Goal: Task Accomplishment & Management: Manage account settings

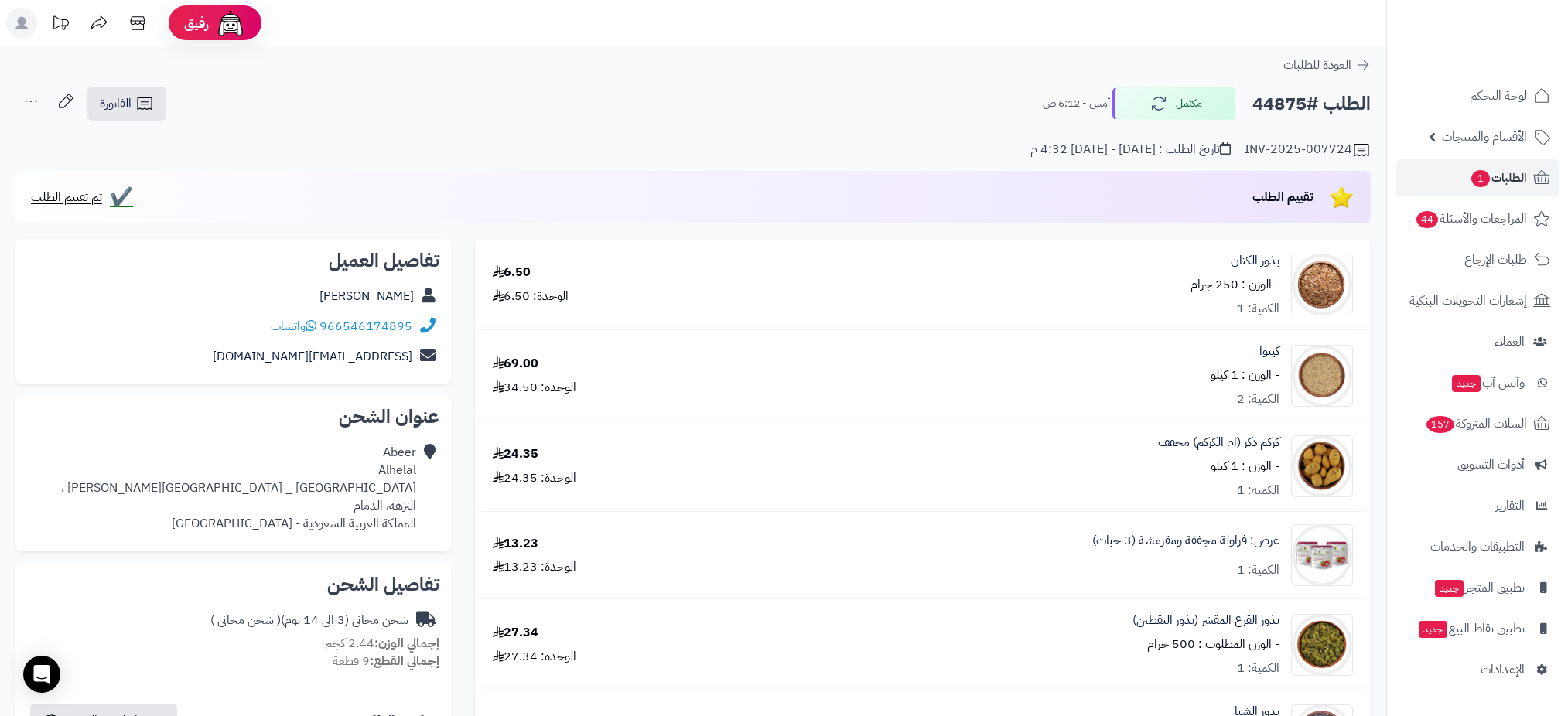
scroll to position [556, 0]
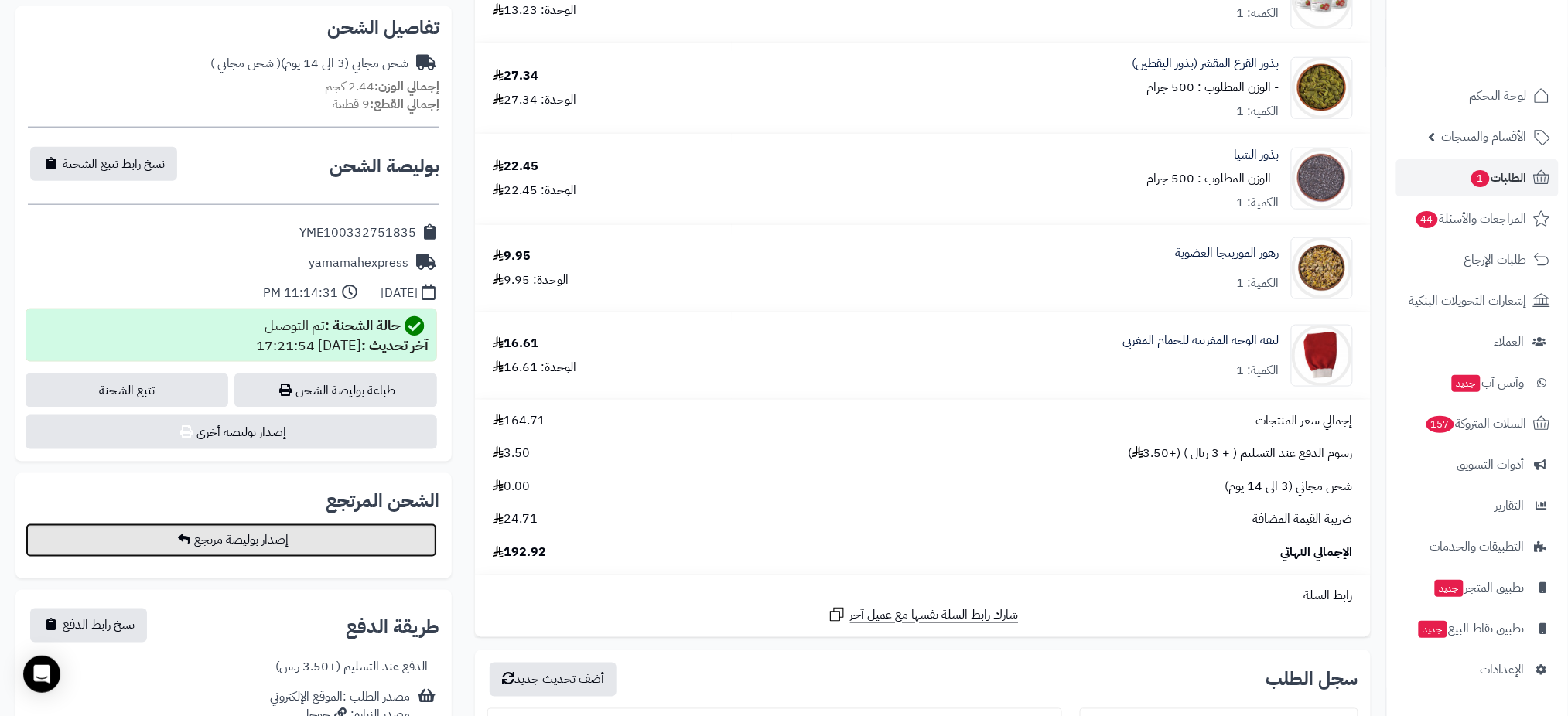
click at [236, 535] on button "إصدار بوليصة مرتجع" at bounding box center [231, 540] width 411 height 34
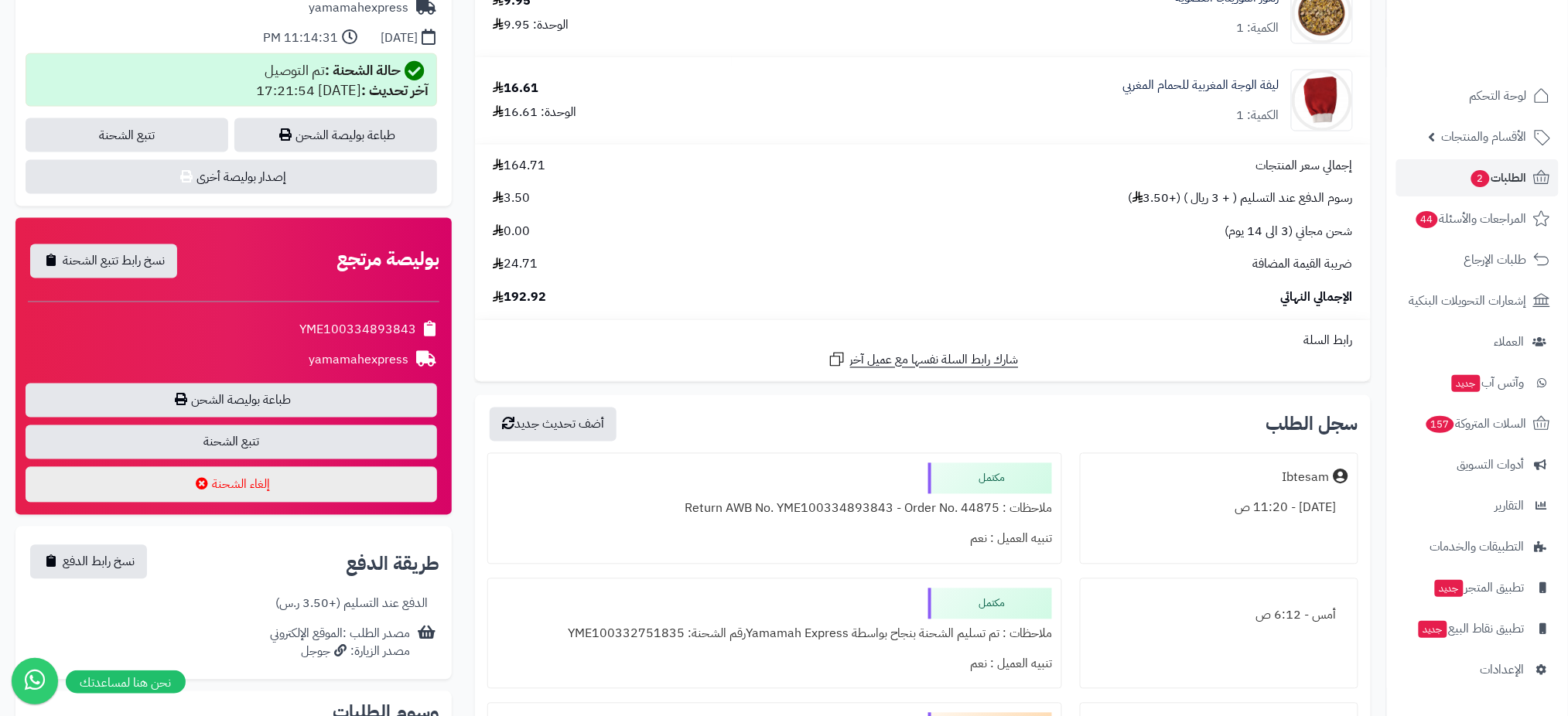
scroll to position [814, 0]
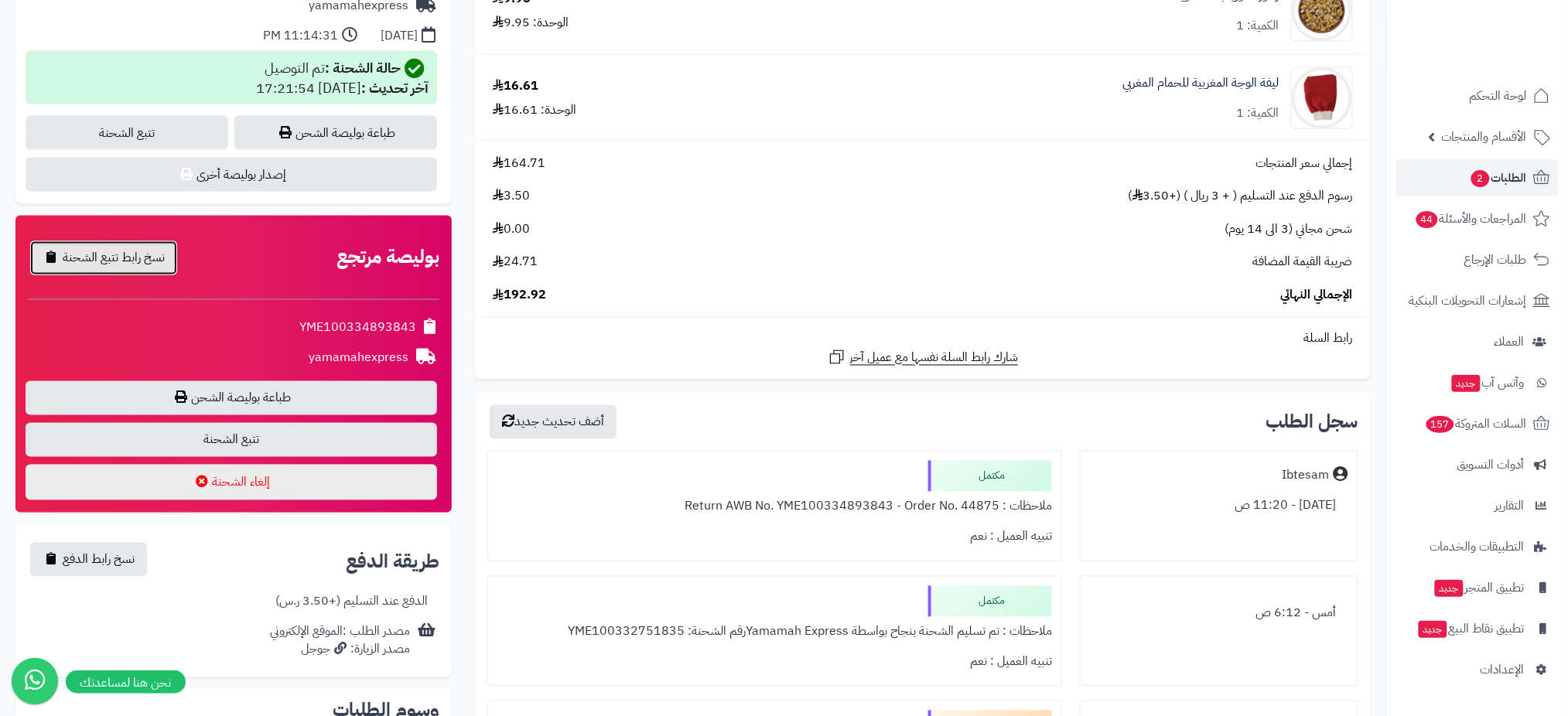
click at [72, 252] on span "نسخ رابط تتبع الشحنة" at bounding box center [113, 258] width 102 height 18
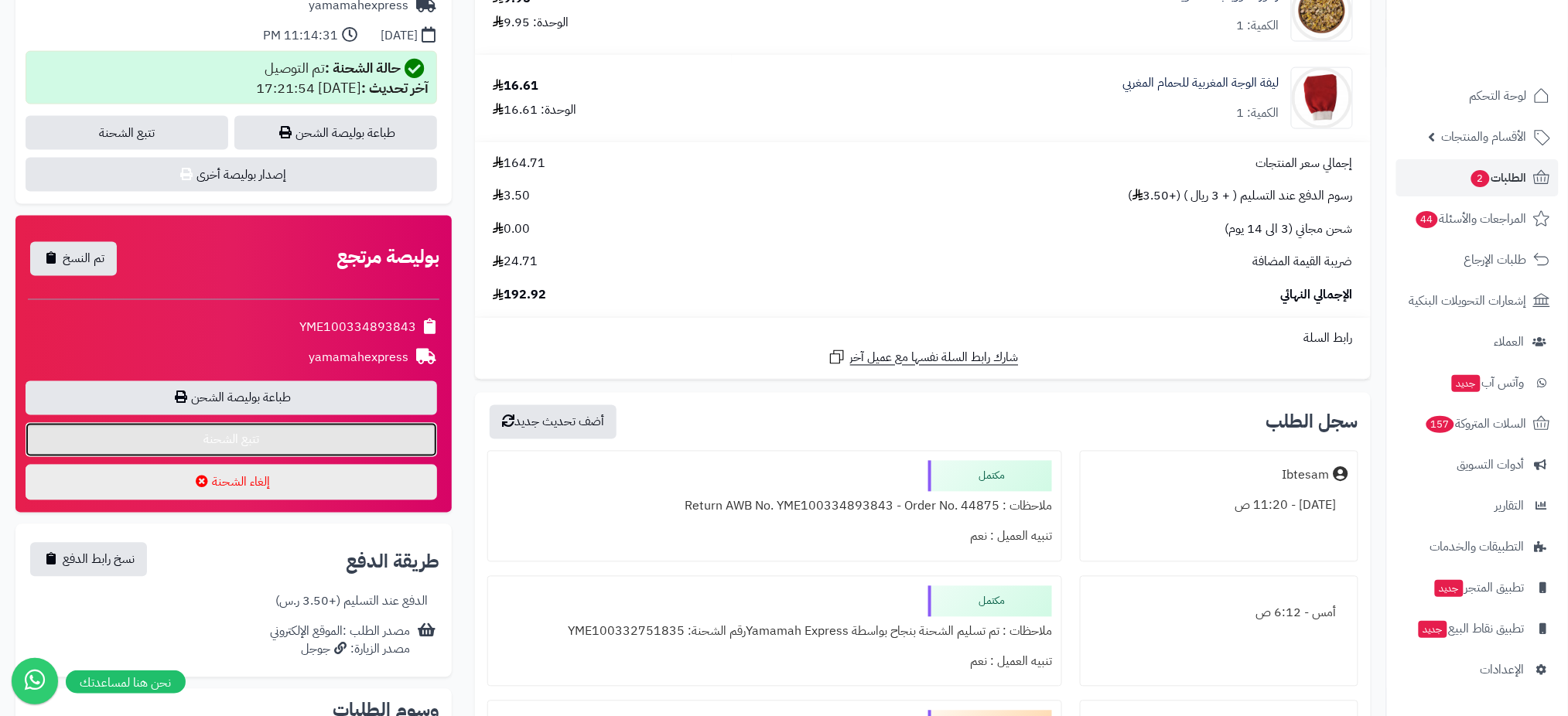
click at [216, 447] on link "تتبع الشحنة" at bounding box center [231, 439] width 411 height 34
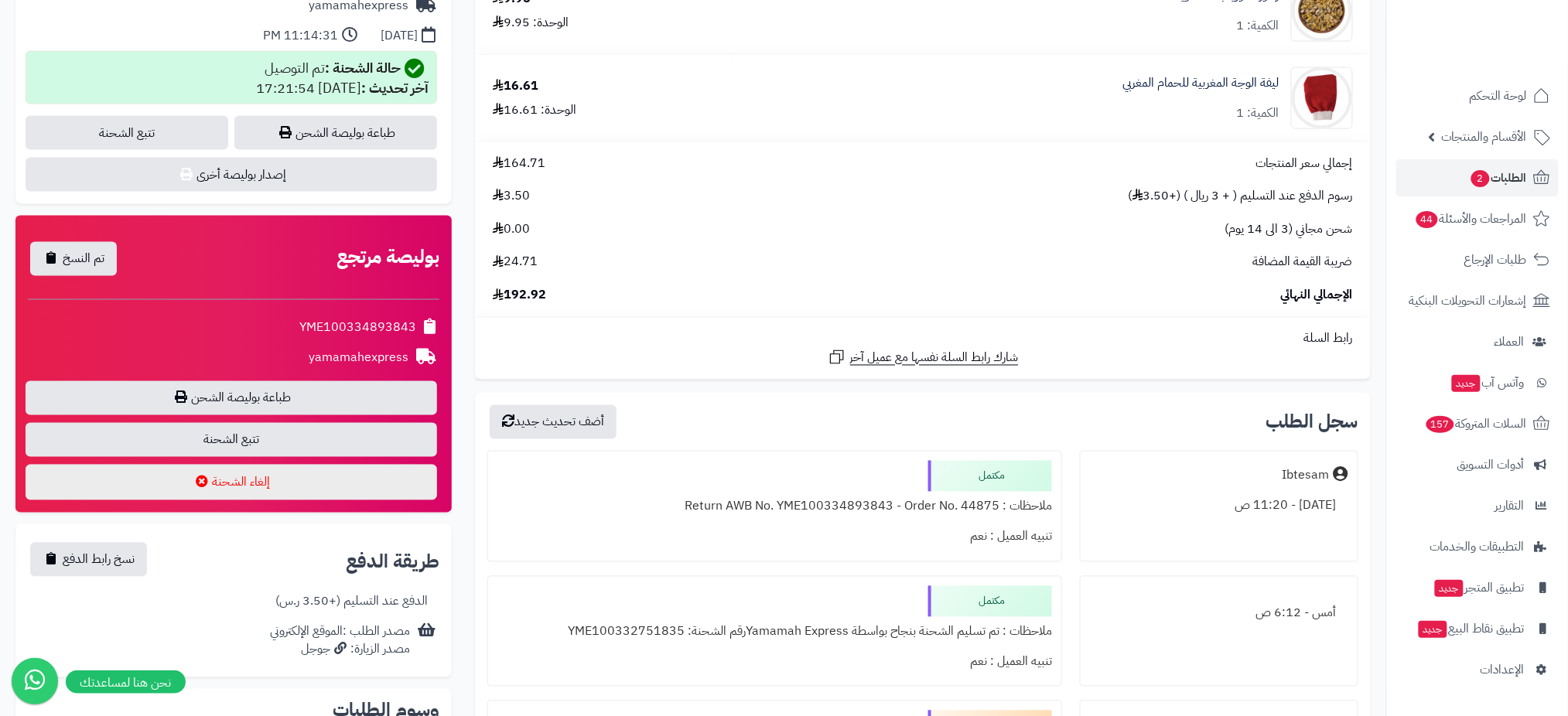
click at [461, 477] on div "**********" at bounding box center [233, 202] width 459 height 1556
drag, startPoint x: 278, startPoint y: 323, endPoint x: 422, endPoint y: 334, distance: 144.4
click at [422, 334] on div "YME100334893843" at bounding box center [233, 328] width 411 height 30
copy div "YME100334893843"
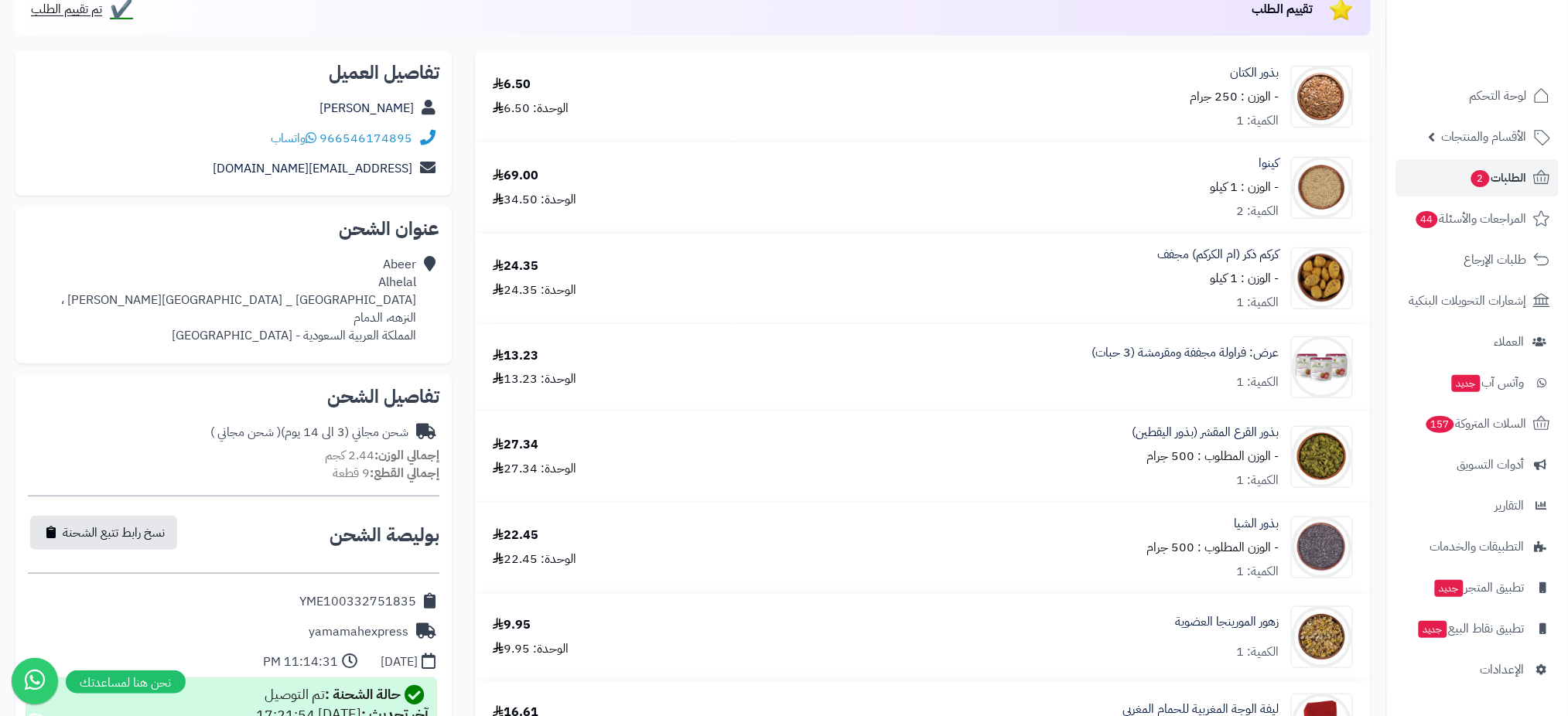
scroll to position [0, 0]
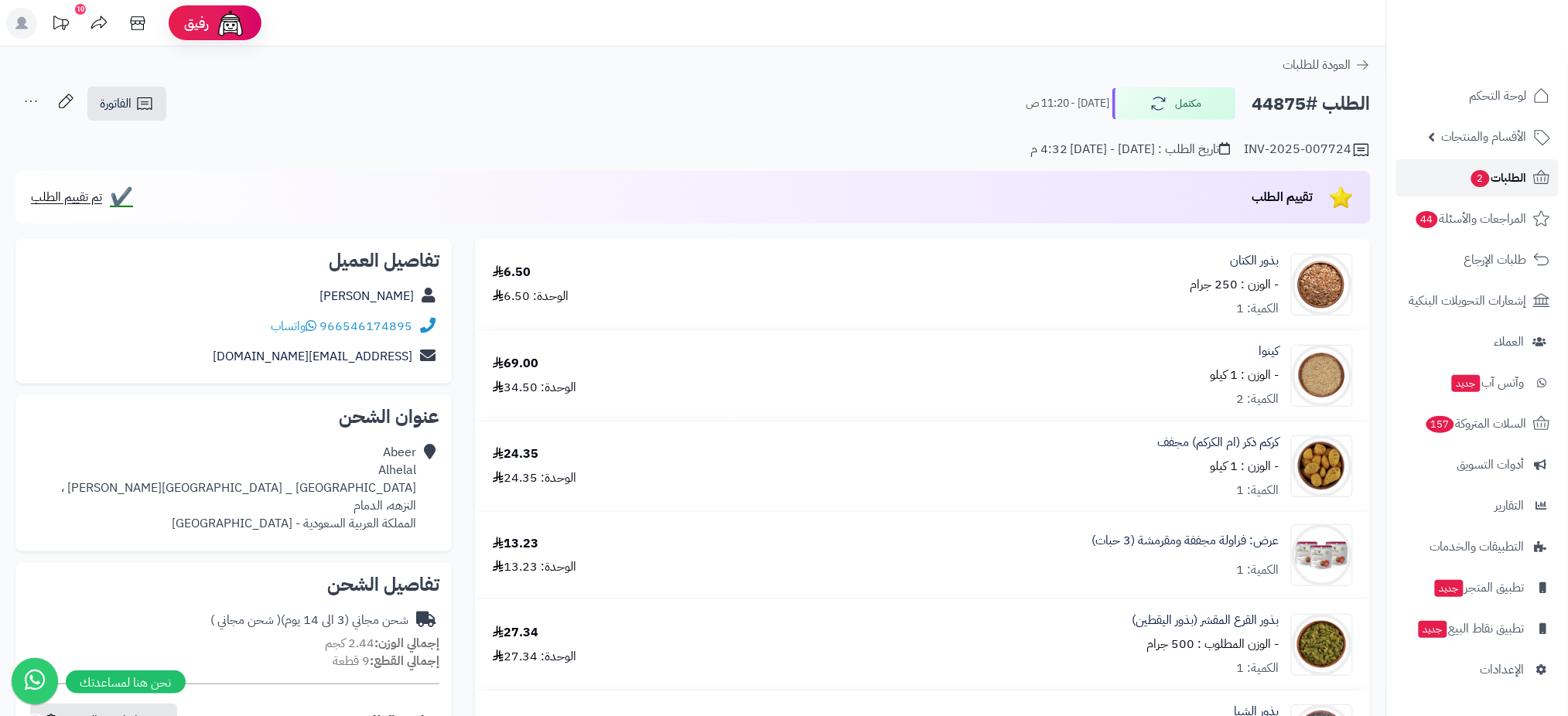
click at [1537, 180] on icon at bounding box center [1541, 177] width 18 height 18
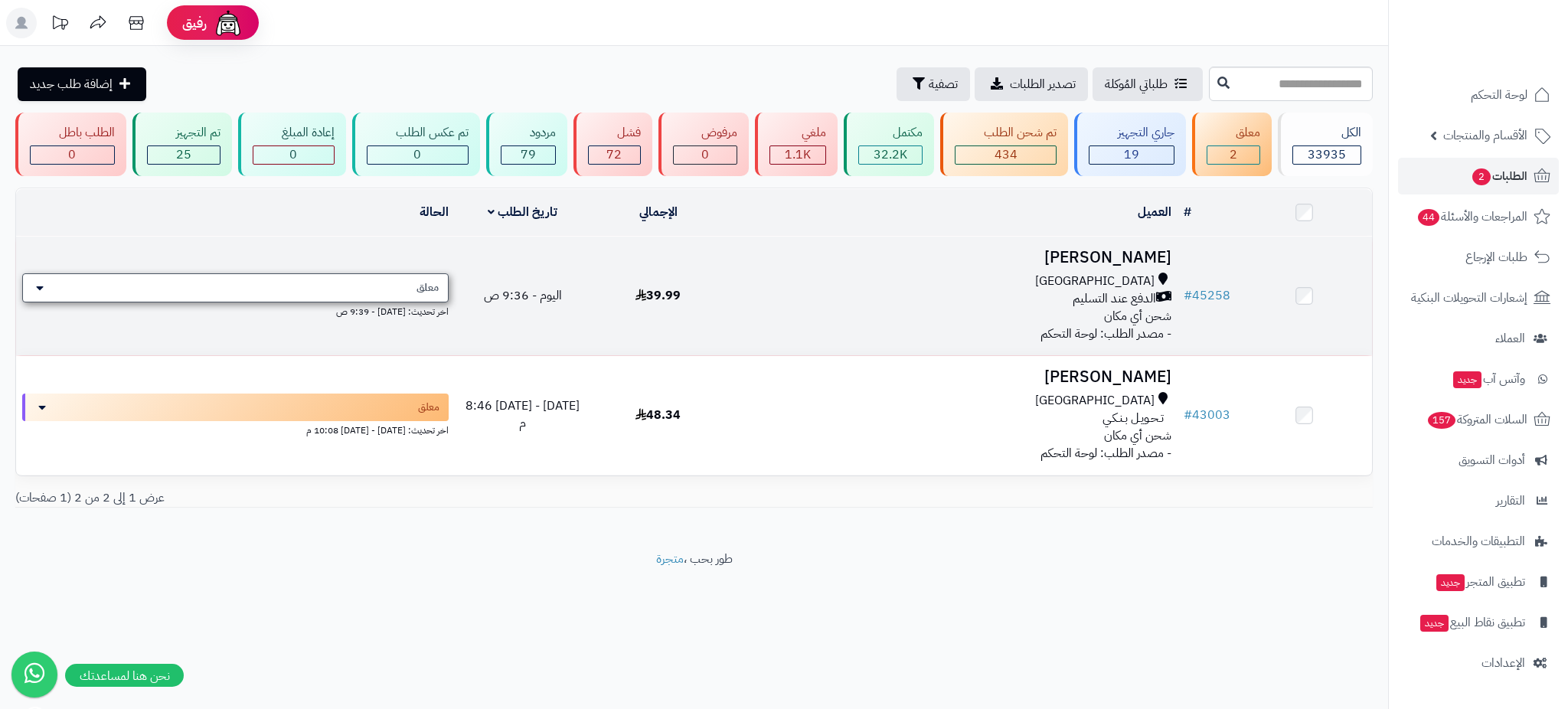
click at [407, 288] on div "معلق" at bounding box center [235, 287] width 426 height 29
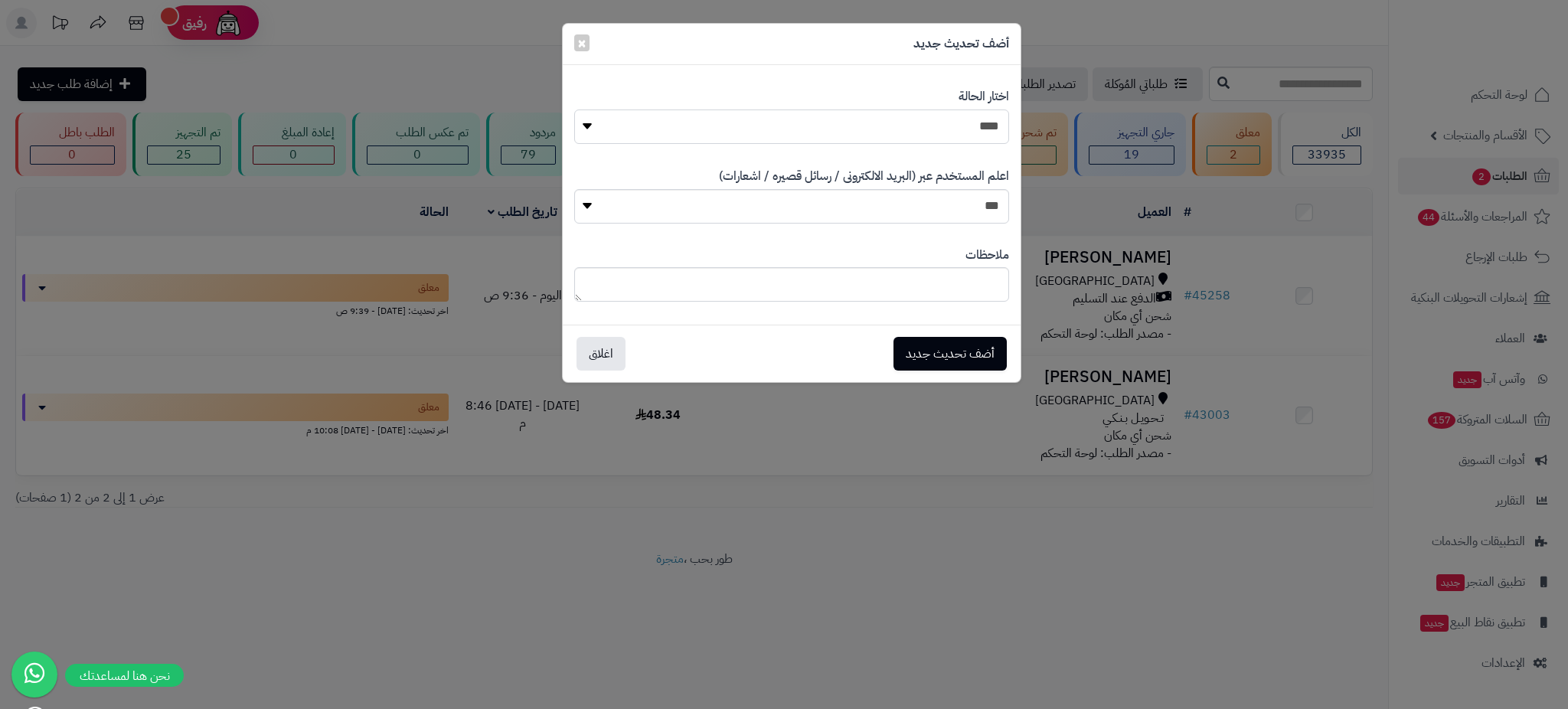
click at [922, 117] on select "**********" at bounding box center [792, 127] width 435 height 34
select select "*"
click at [574, 110] on select "**********" at bounding box center [792, 127] width 435 height 34
click at [958, 351] on button "أضف تحديث جديد" at bounding box center [950, 352] width 113 height 34
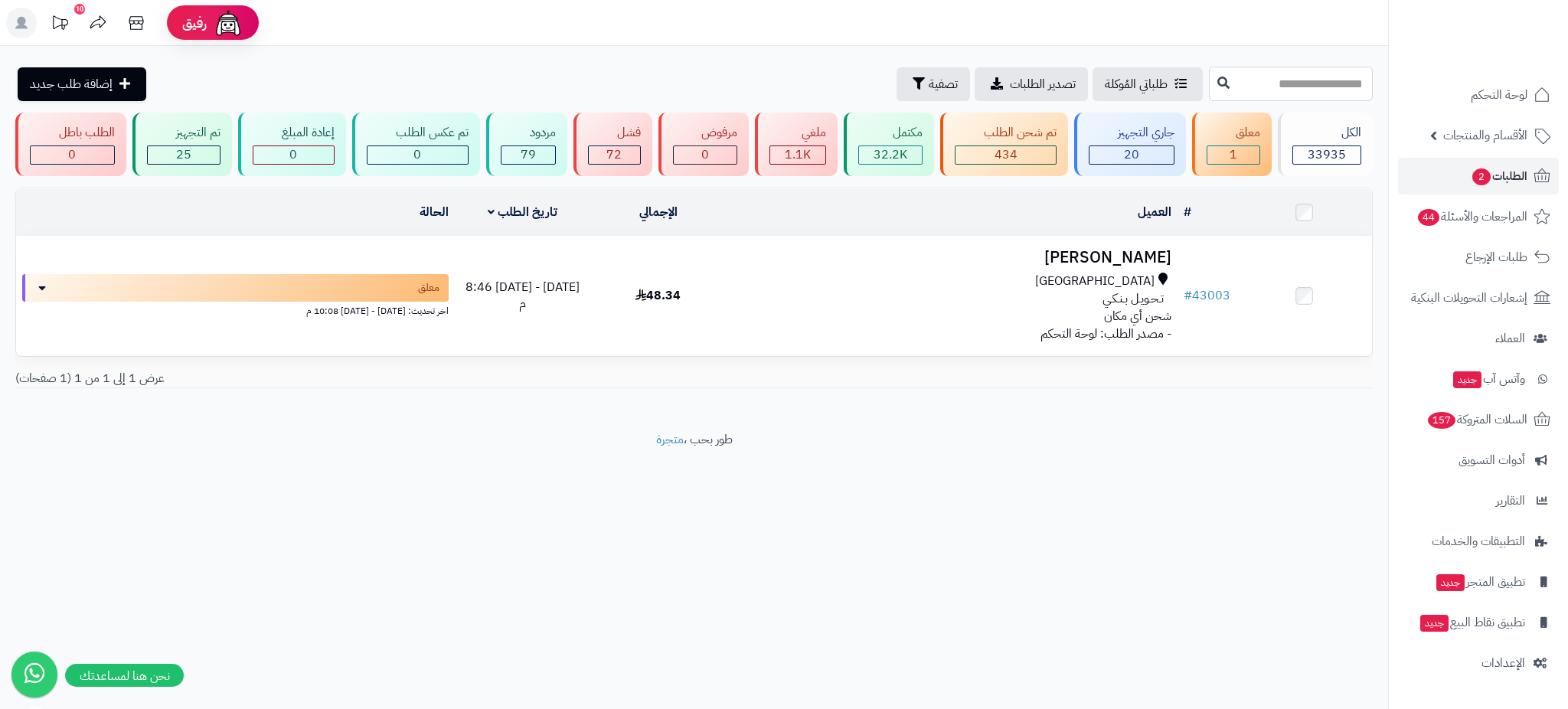
click at [1256, 88] on input "text" at bounding box center [1290, 84] width 164 height 34
paste input "*****"
type input "*****"
click at [1217, 83] on icon at bounding box center [1224, 82] width 13 height 13
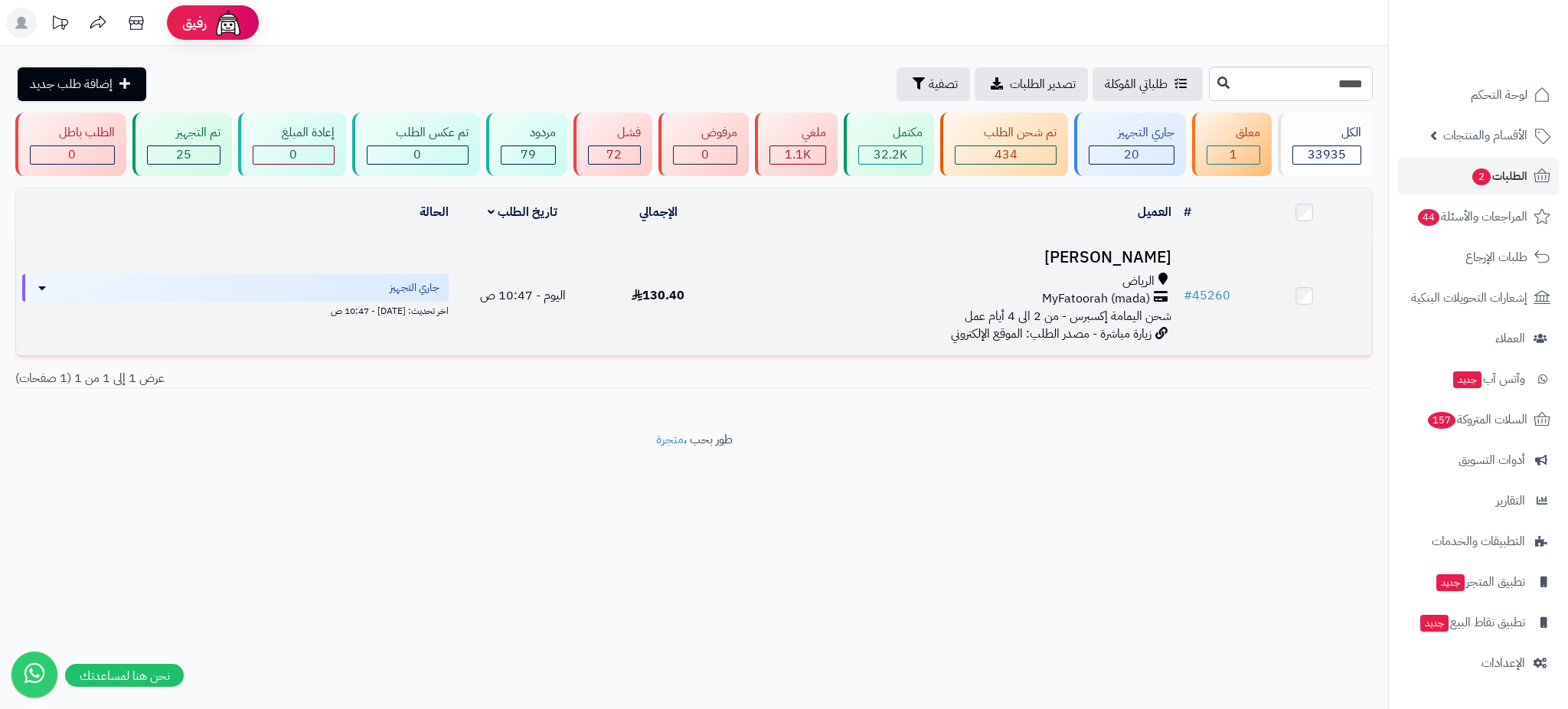
click at [1135, 265] on h3 "[PERSON_NAME]" at bounding box center [951, 257] width 440 height 18
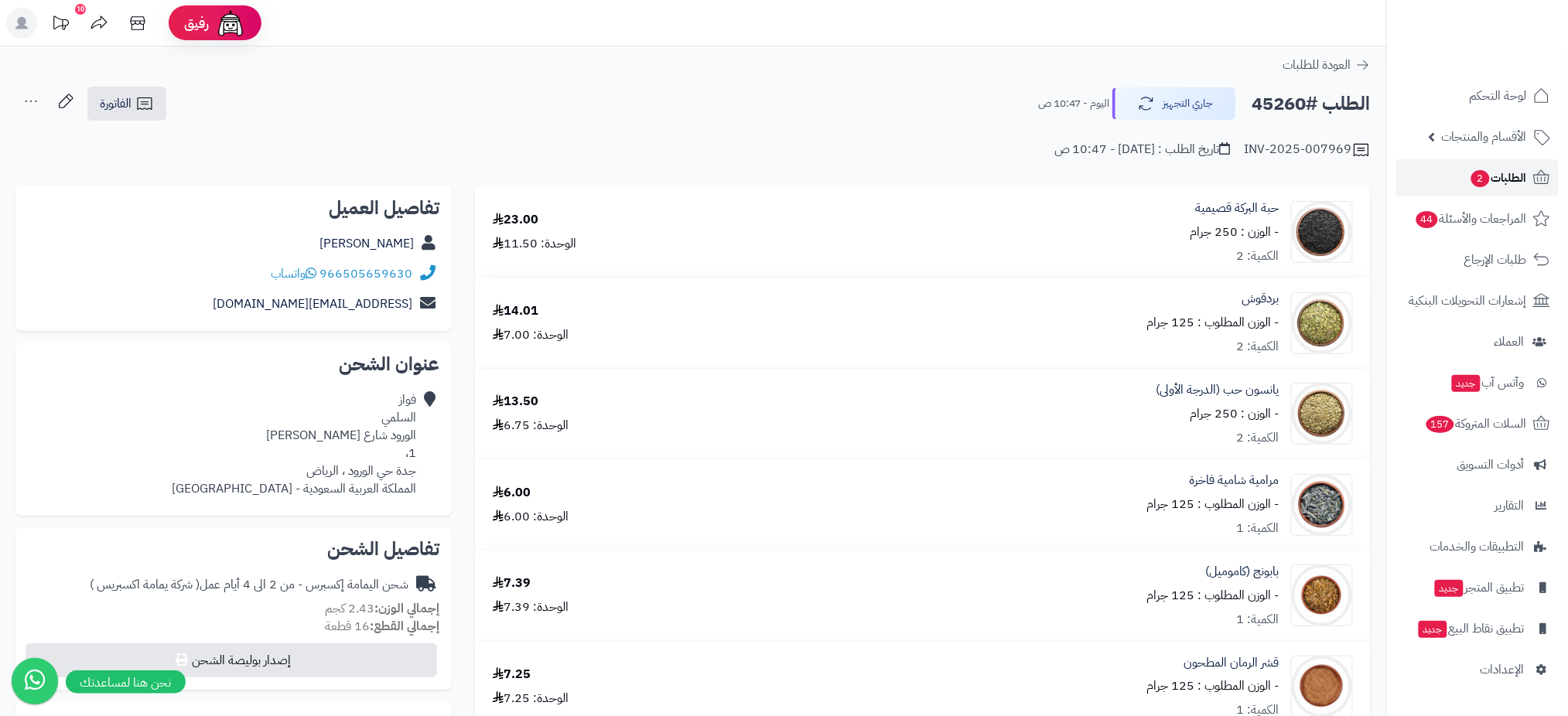
click at [1528, 187] on link "الطلبات 2" at bounding box center [1477, 178] width 162 height 37
click at [1515, 170] on span "الطلبات 2" at bounding box center [1498, 177] width 57 height 21
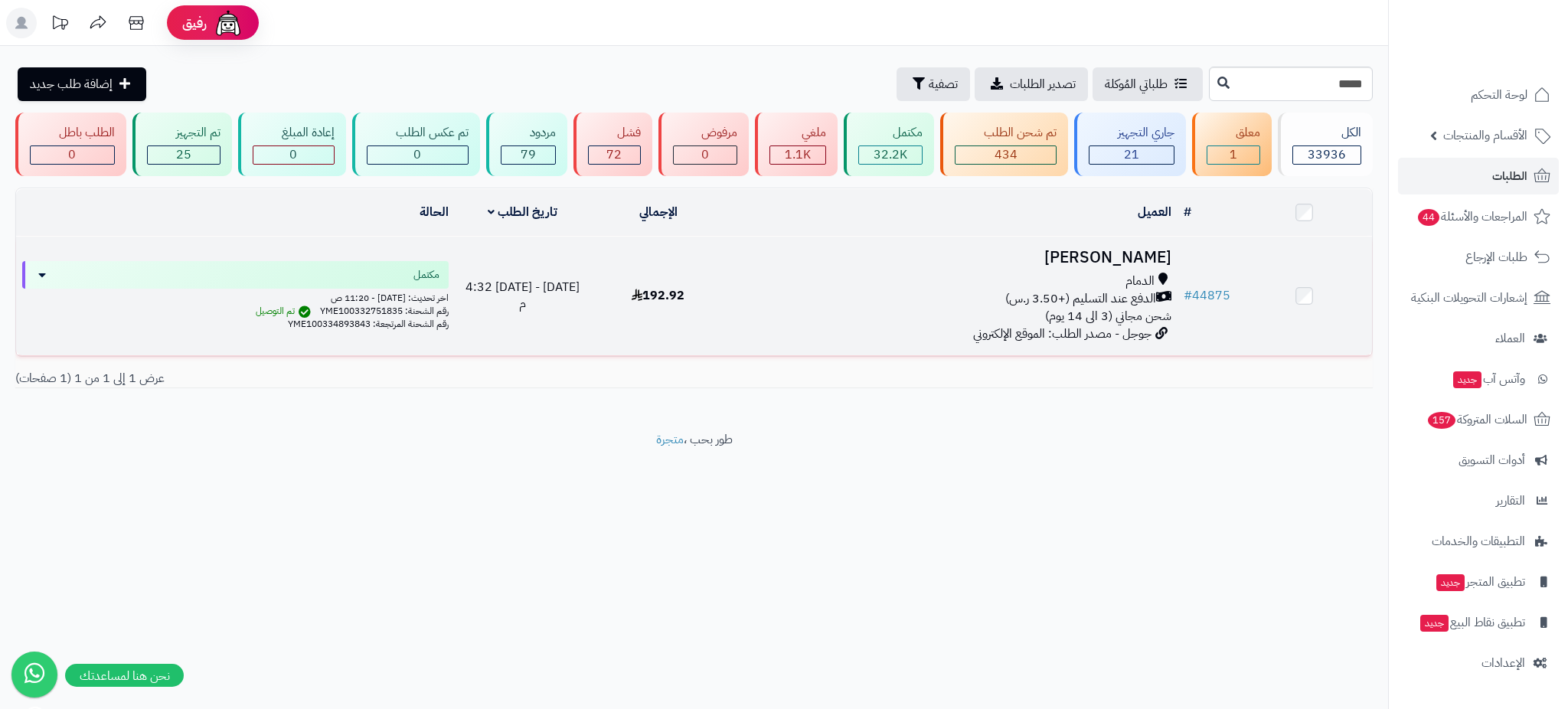
click at [1120, 249] on h3 "Abeer Alhelal" at bounding box center [951, 257] width 440 height 18
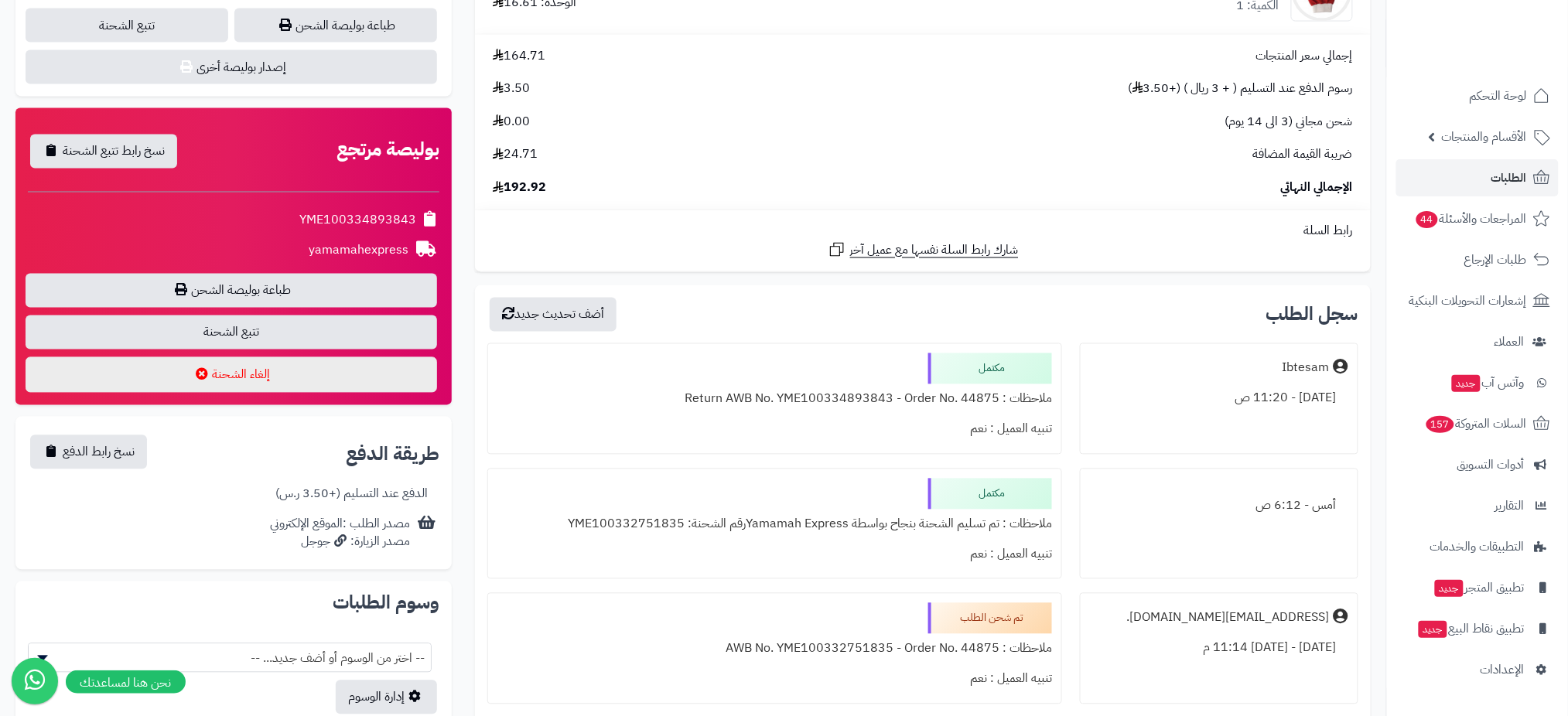
scroll to position [920, 0]
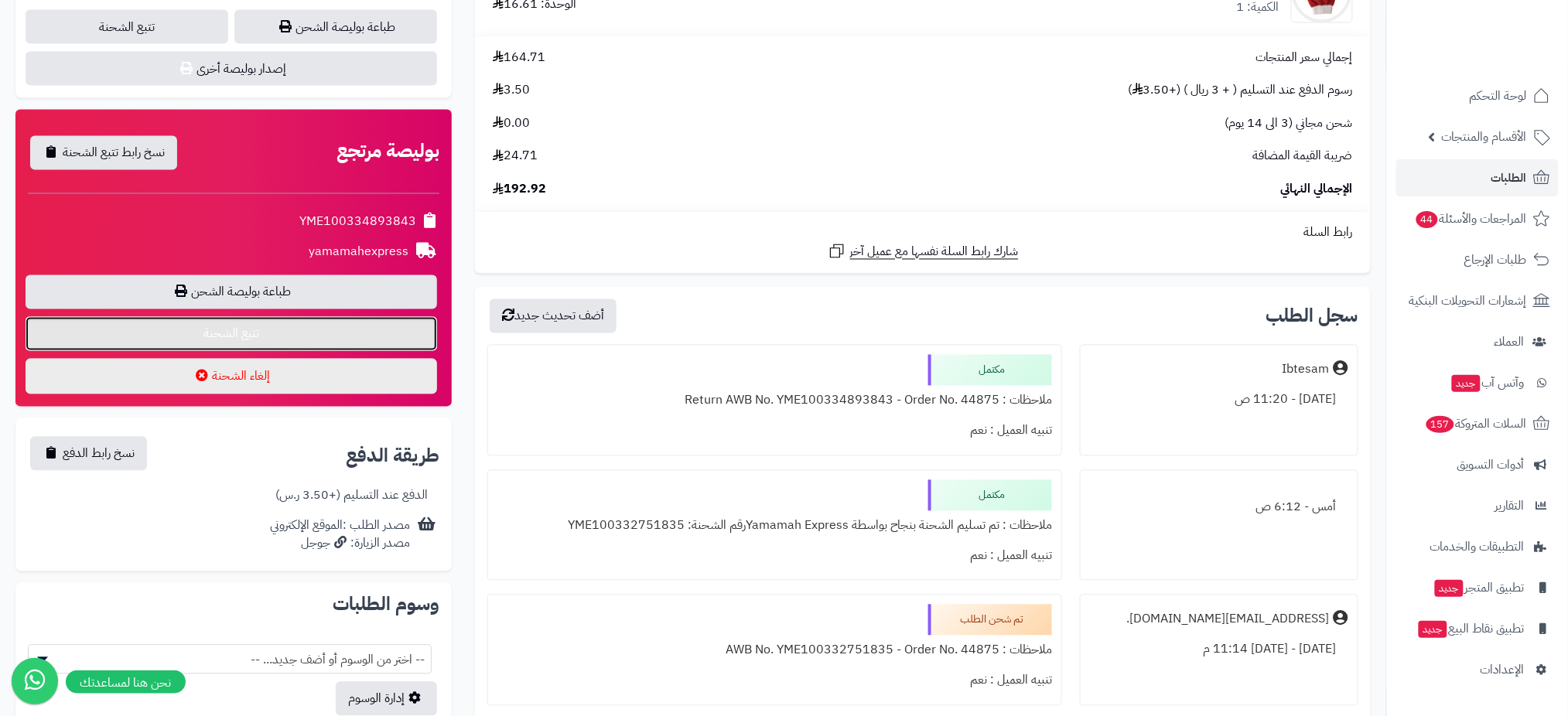
click at [217, 329] on link "تتبع الشحنة" at bounding box center [231, 334] width 411 height 34
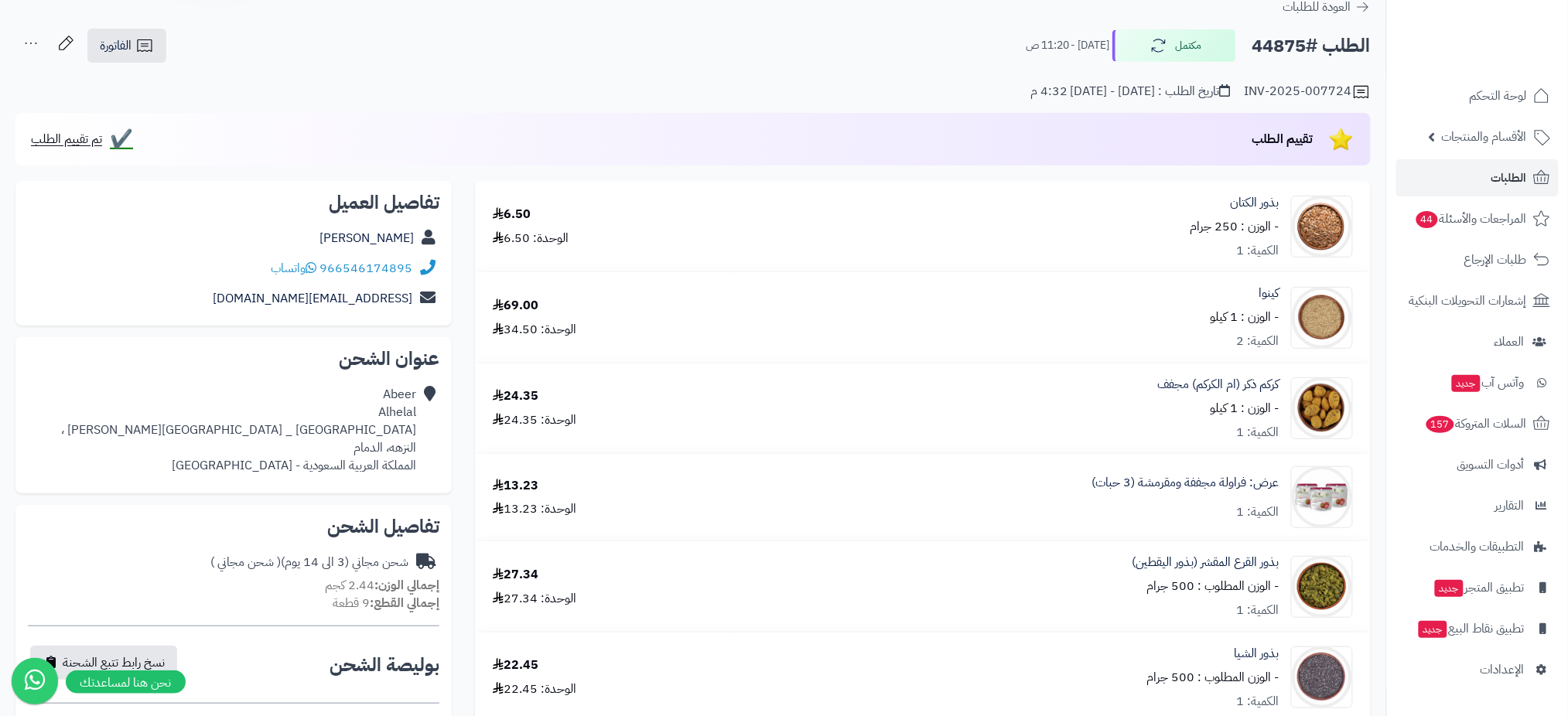
scroll to position [0, 0]
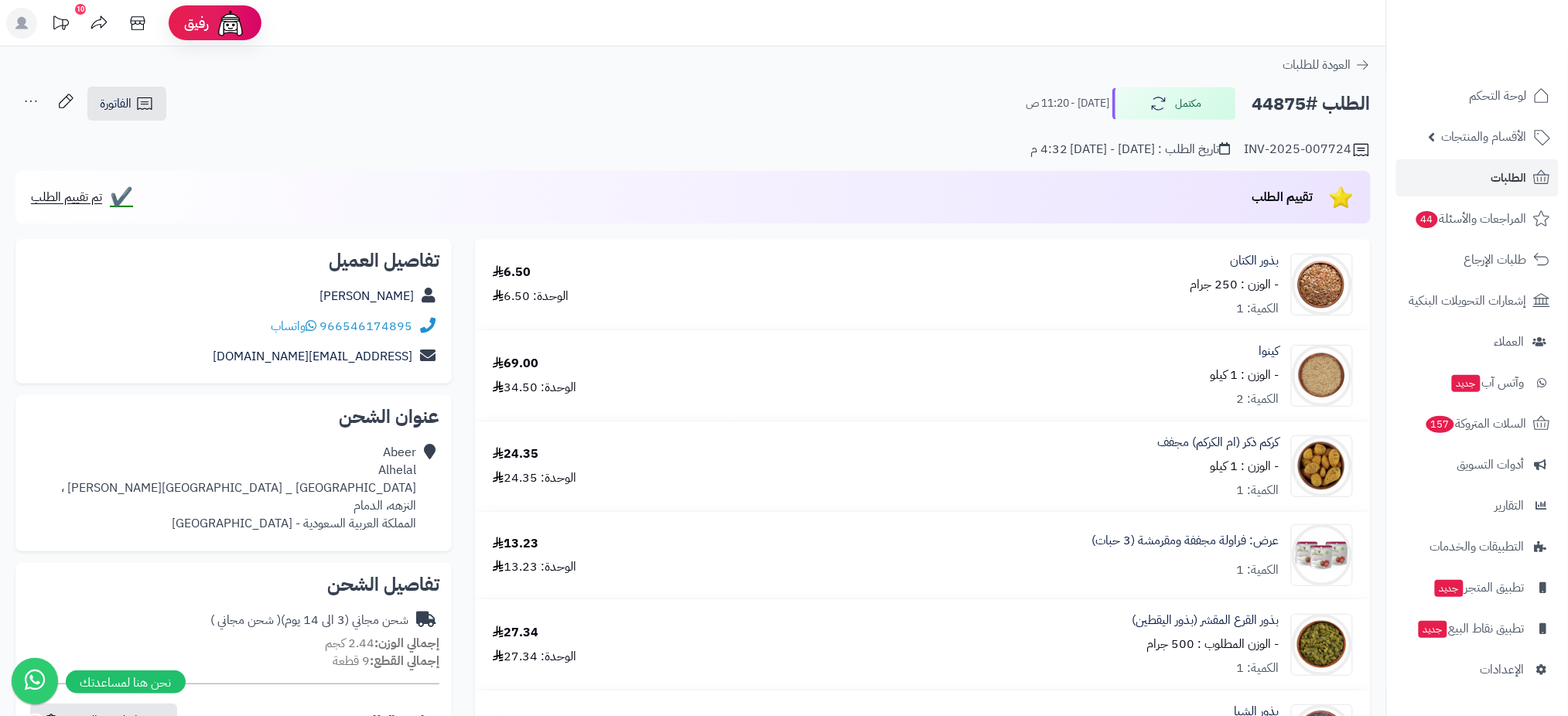
click at [18, 100] on icon at bounding box center [31, 101] width 31 height 31
click at [1368, 25] on header "رفيق ! 10 الطلبات معالجة مكتمل إرجاع المنتجات العملاء المتواجدون الان 46021 عمل…" at bounding box center [784, 23] width 1568 height 47
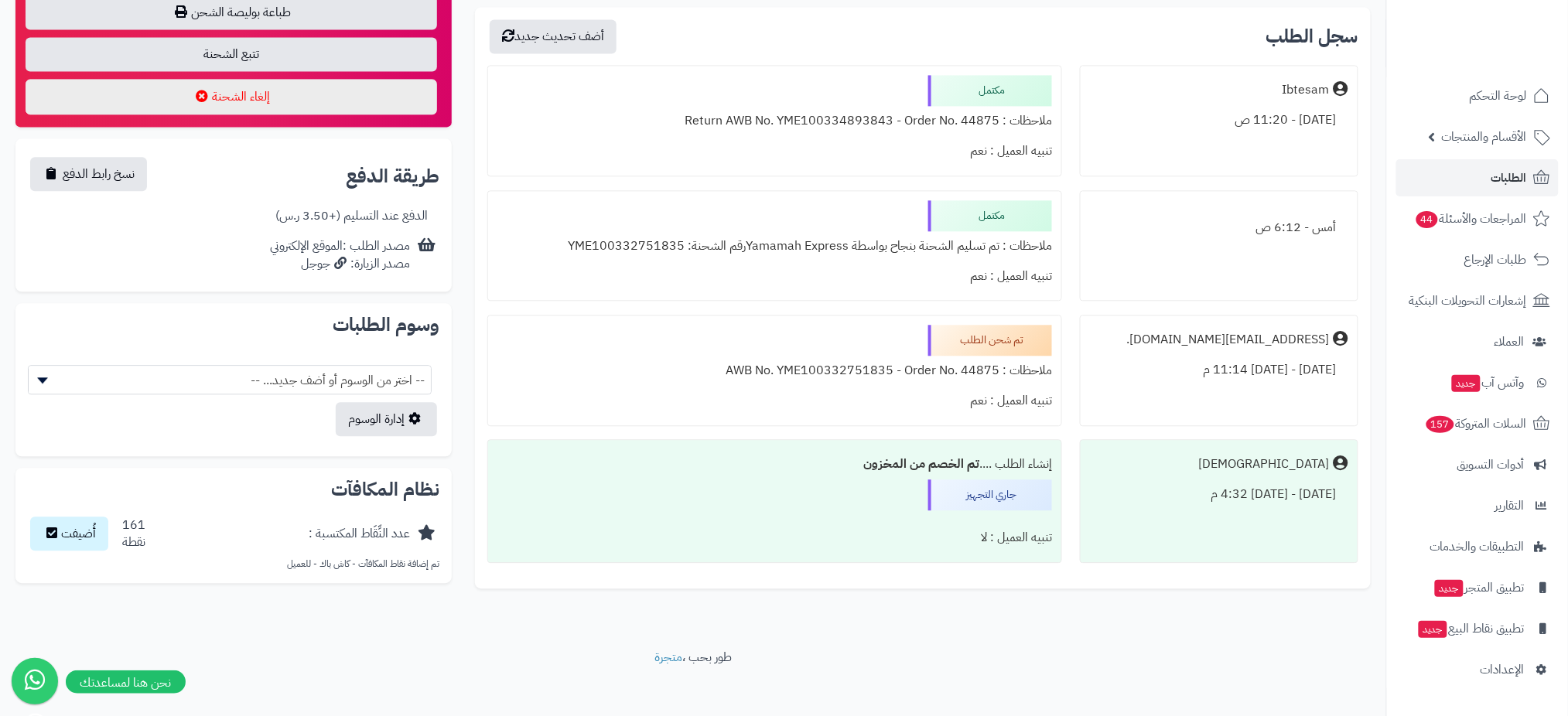
scroll to position [573, 0]
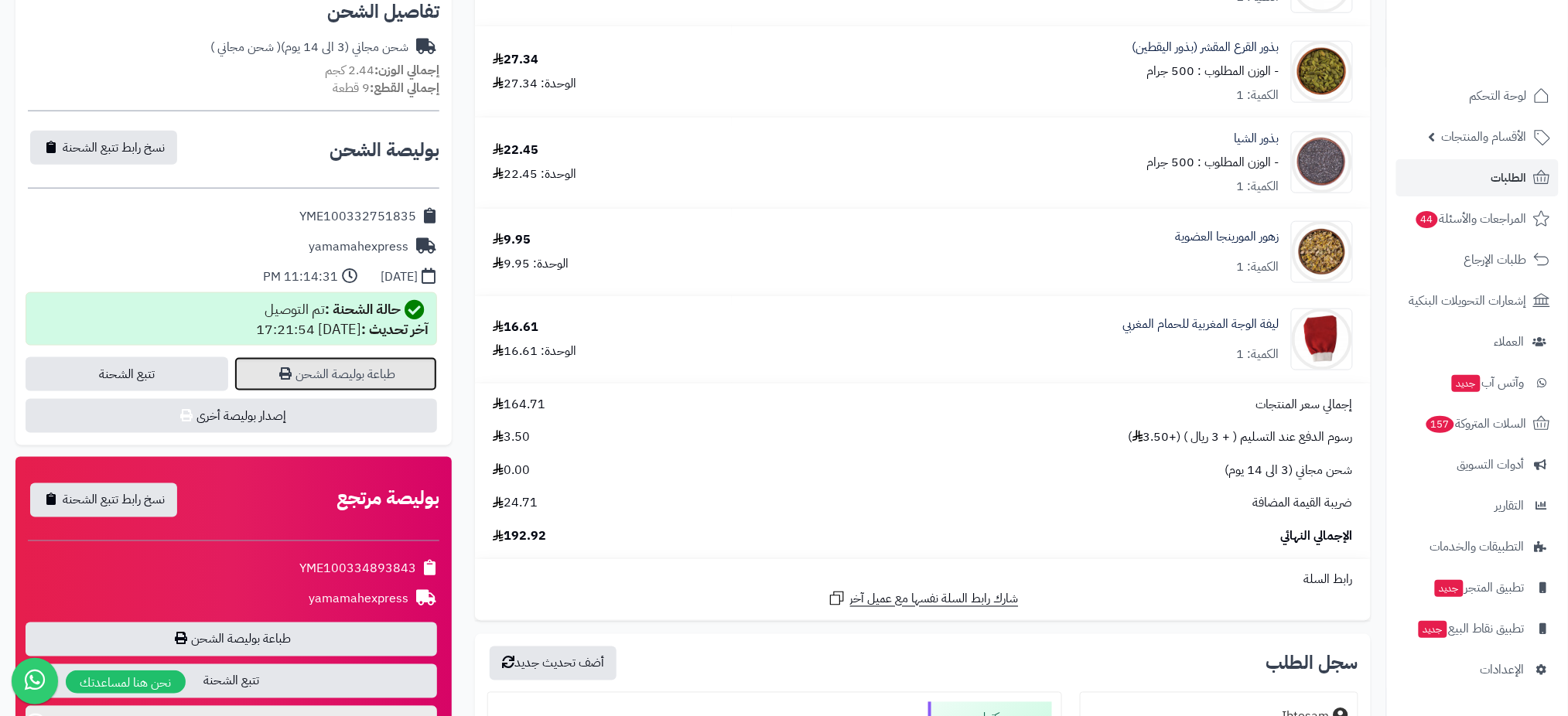
click at [331, 373] on link "طباعة بوليصة الشحن" at bounding box center [335, 374] width 202 height 34
